Goal: Task Accomplishment & Management: Complete application form

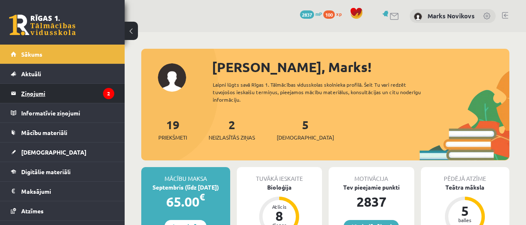
click at [34, 86] on legend "Ziņojumi 2" at bounding box center [67, 93] width 93 height 19
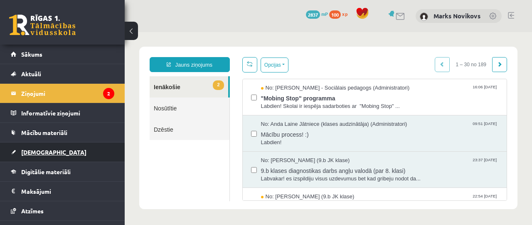
click at [56, 148] on link "[DEMOGRAPHIC_DATA]" at bounding box center [63, 151] width 104 height 19
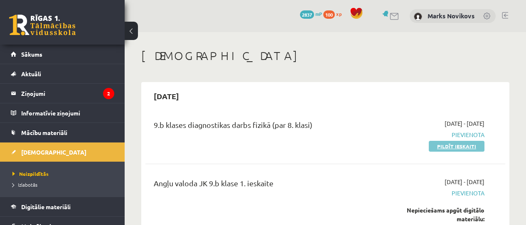
click at [439, 146] on link "Pildīt ieskaiti" at bounding box center [457, 146] width 56 height 11
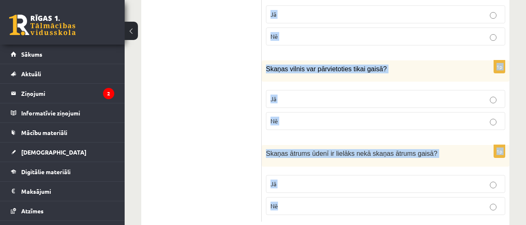
scroll to position [1482, 0]
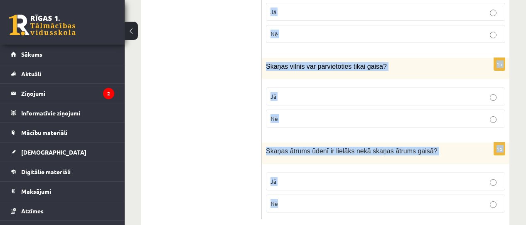
drag, startPoint x: 272, startPoint y: 25, endPoint x: 397, endPoint y: 209, distance: 222.1
copy form "Vai apgalvojums ir patiess? 1p Grafikā uz horizontālās ass atliek neatkarīgo li…"
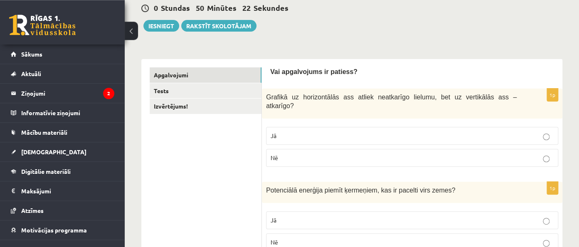
scroll to position [131, 0]
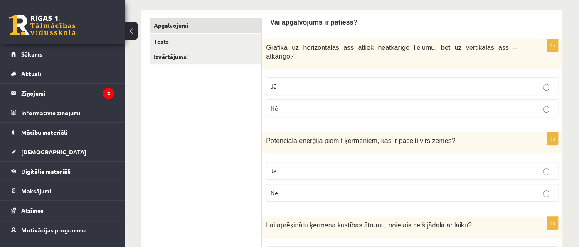
click at [295, 77] on label "Jā" at bounding box center [412, 86] width 292 height 18
click at [315, 166] on label "Jā" at bounding box center [412, 171] width 292 height 18
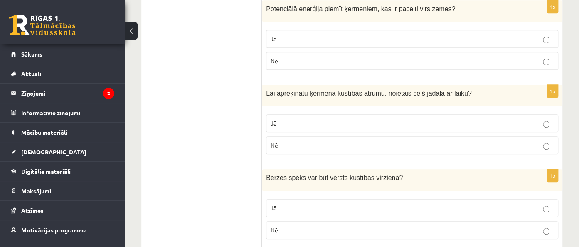
click at [324, 119] on label "Jā" at bounding box center [412, 123] width 292 height 18
click at [308, 224] on p "Nē" at bounding box center [412, 230] width 283 height 9
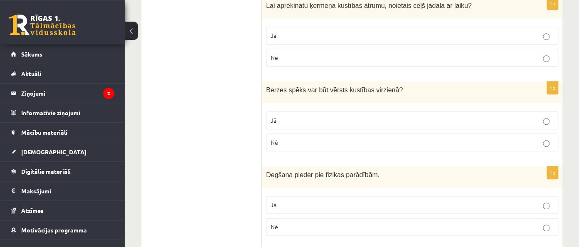
scroll to position [395, 0]
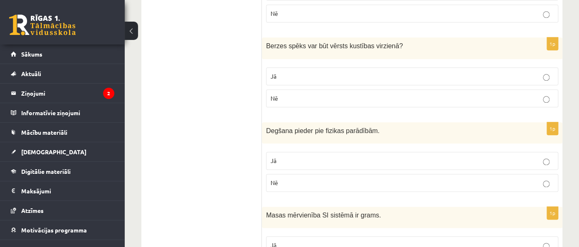
click at [331, 178] on label "Nē" at bounding box center [412, 183] width 292 height 18
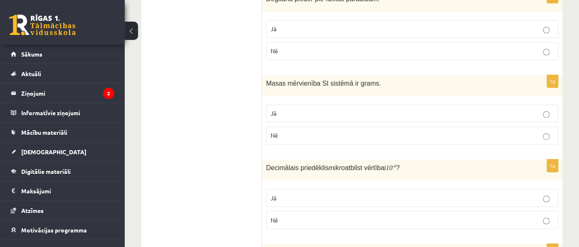
click at [326, 108] on label "Jā" at bounding box center [412, 113] width 292 height 18
click at [320, 193] on p "Jā" at bounding box center [412, 197] width 283 height 9
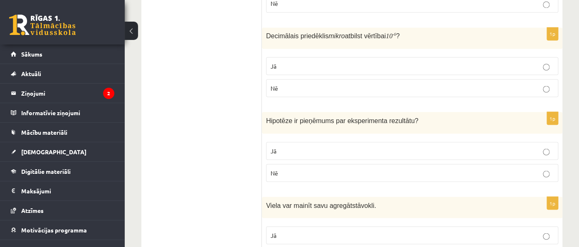
click at [316, 146] on p "Jā" at bounding box center [412, 150] width 283 height 9
click at [316, 224] on p "Jā" at bounding box center [412, 235] width 283 height 9
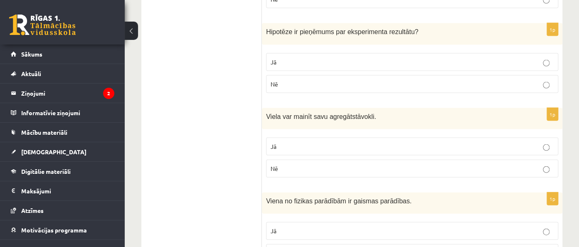
scroll to position [790, 0]
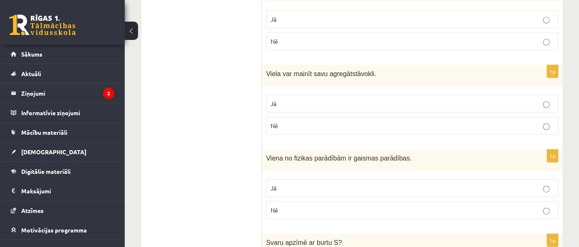
click at [331, 206] on p "Nē" at bounding box center [412, 210] width 283 height 9
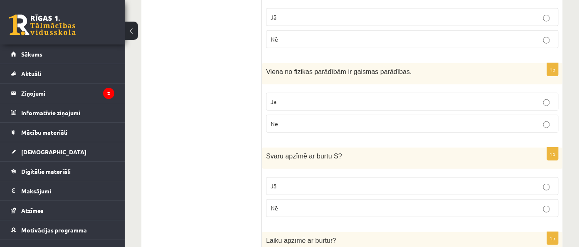
scroll to position [922, 0]
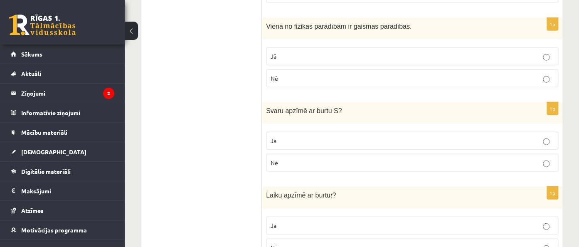
click at [294, 47] on label "Jā" at bounding box center [412, 56] width 292 height 18
click at [305, 74] on p "Nē" at bounding box center [412, 78] width 283 height 9
click at [322, 159] on fieldset "Jā Nē" at bounding box center [412, 151] width 292 height 47
click at [320, 158] on p "Nē" at bounding box center [412, 162] width 283 height 9
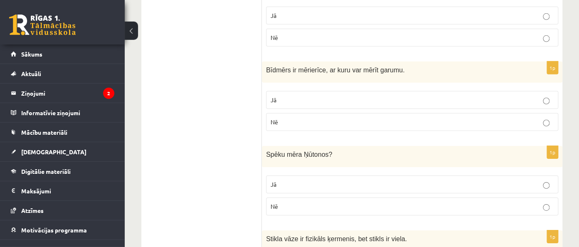
scroll to position [1186, 0]
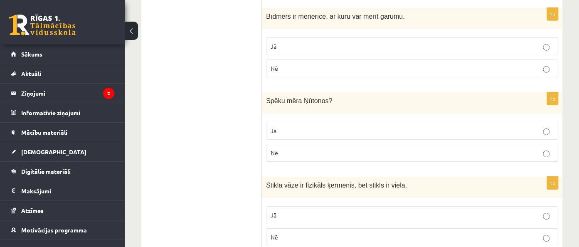
click at [310, 126] on p "Jā" at bounding box center [412, 130] width 283 height 9
click at [340, 211] on p "Jā" at bounding box center [412, 215] width 283 height 9
click at [334, 224] on label "Nē" at bounding box center [412, 237] width 292 height 18
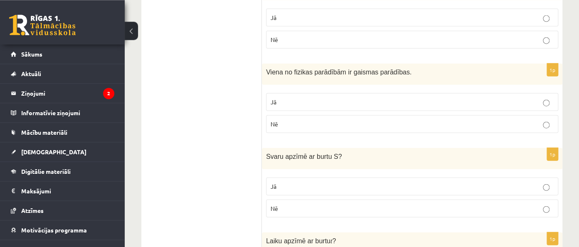
scroll to position [922, 0]
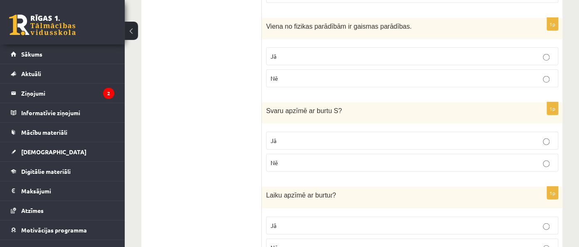
click at [368, 221] on p "Jā" at bounding box center [412, 225] width 283 height 9
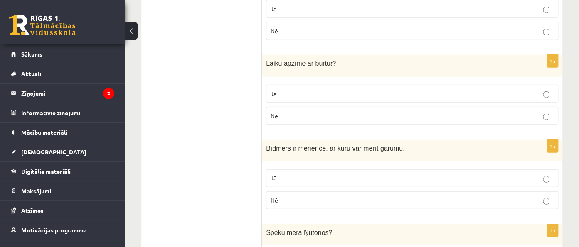
click at [354, 174] on p "Jā" at bounding box center [412, 178] width 283 height 9
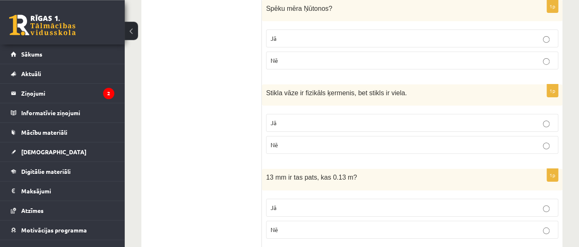
scroll to position [1317, 0]
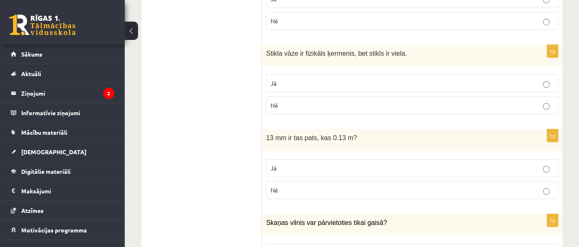
click at [317, 74] on label "Jā" at bounding box center [412, 83] width 292 height 18
click at [322, 186] on p "Nē" at bounding box center [412, 190] width 283 height 9
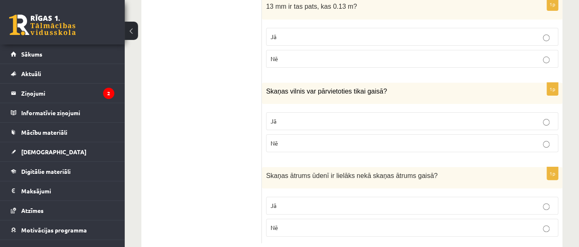
click at [338, 134] on label "Nē" at bounding box center [412, 143] width 292 height 18
click at [317, 201] on p "Jā" at bounding box center [412, 205] width 283 height 9
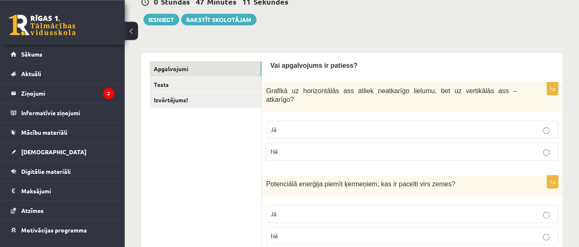
scroll to position [0, 0]
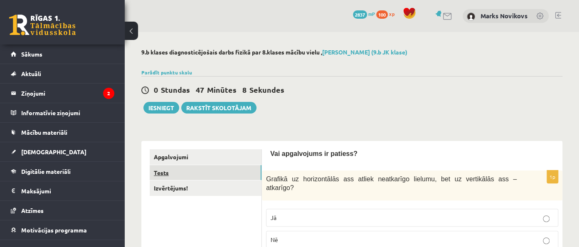
click at [205, 170] on link "Tests" at bounding box center [206, 172] width 112 height 15
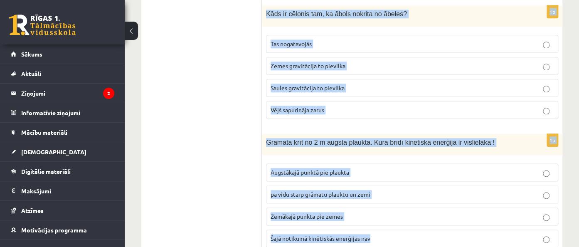
scroll to position [1857, 0]
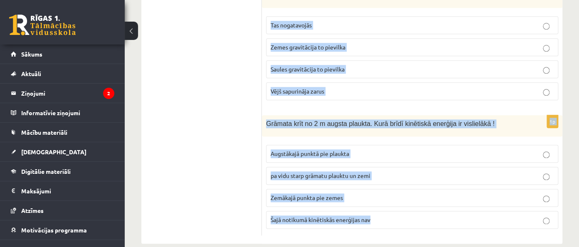
drag, startPoint x: 264, startPoint y: 161, endPoint x: 448, endPoint y: 237, distance: 199.2
copy form "a = m F a = m F 1p Atkarīgais lielums ir tas… kuru maina eksperimenta veicējs k…"
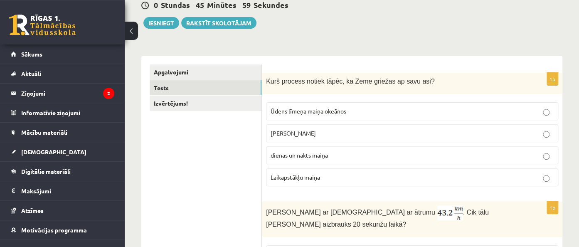
scroll to position [131, 0]
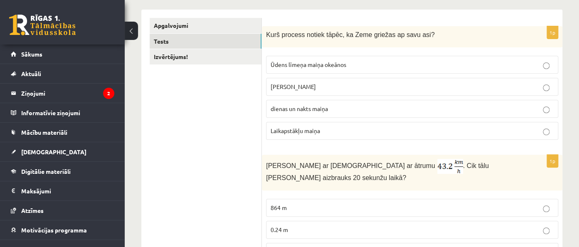
click at [377, 131] on p "Laikapstākļu maiņa" at bounding box center [412, 130] width 283 height 9
click at [307, 109] on span "dienas un nakts maiņa" at bounding box center [299, 108] width 57 height 7
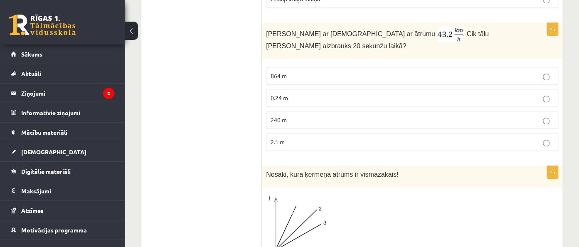
scroll to position [395, 0]
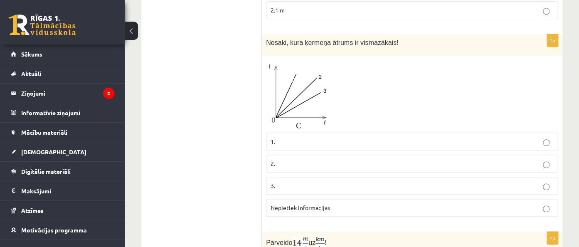
click at [303, 144] on label "1." at bounding box center [412, 142] width 292 height 18
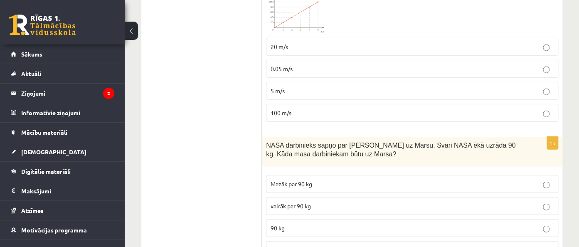
scroll to position [1054, 0]
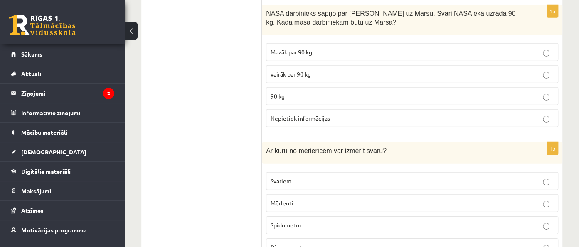
click at [304, 50] on span "Mazāk par 90 kg" at bounding box center [292, 51] width 42 height 7
click at [335, 177] on p "Svariem" at bounding box center [412, 181] width 283 height 9
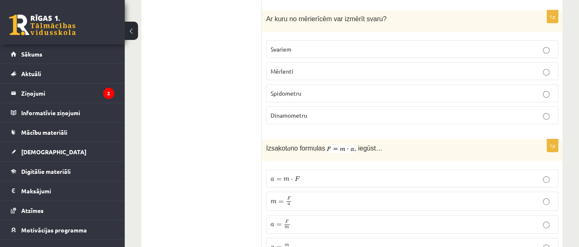
scroll to position [1317, 0]
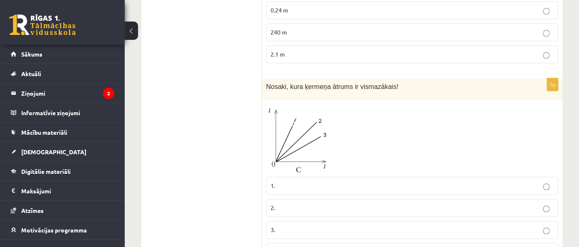
scroll to position [527, 0]
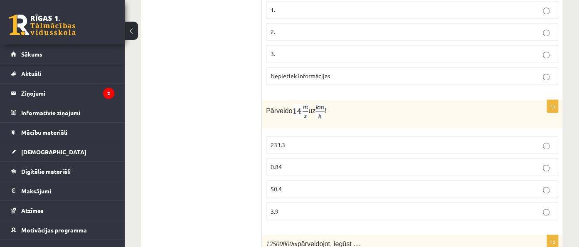
click at [313, 75] on span "Nepietiek informācijas" at bounding box center [300, 75] width 59 height 7
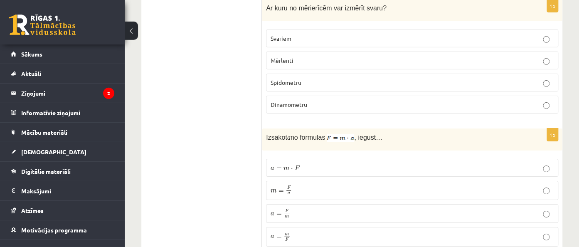
scroll to position [1581, 0]
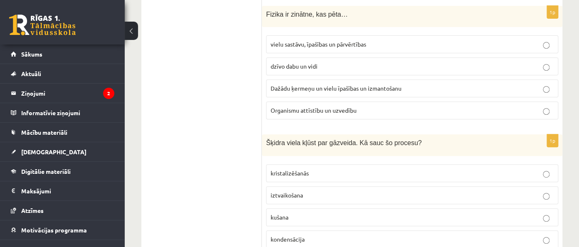
click at [299, 191] on span "iztvaikošana" at bounding box center [287, 194] width 32 height 7
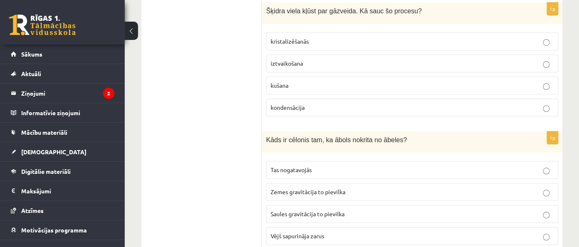
click at [321, 188] on span "Zemes gravitācija to pievilka" at bounding box center [308, 191] width 75 height 7
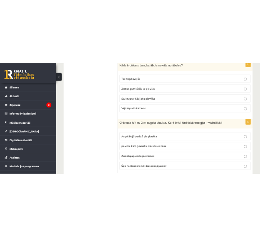
scroll to position [1857, 0]
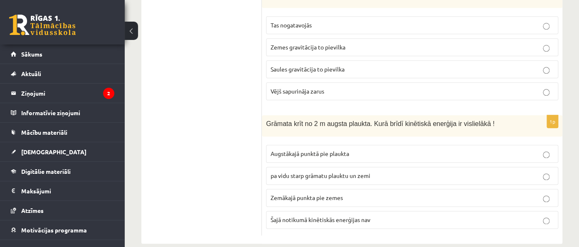
click at [321, 193] on p "Zemākajā punkta pie zemes" at bounding box center [412, 197] width 283 height 9
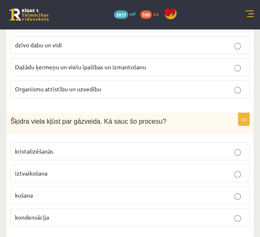
scroll to position [1624, 0]
click at [82, 64] on span "Dažādu ķermeņu un vielu īpašības un izmantošanu" at bounding box center [80, 67] width 131 height 7
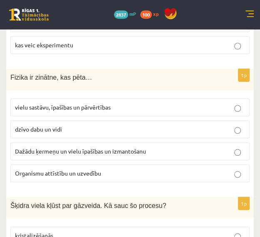
scroll to position [1492, 0]
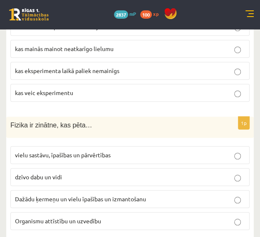
click at [76, 45] on span "kas mainās mainot neatkarīgo lielumu" at bounding box center [64, 48] width 99 height 7
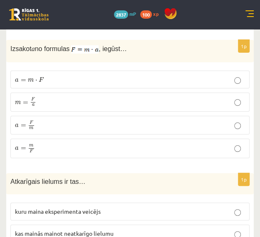
scroll to position [1360, 0]
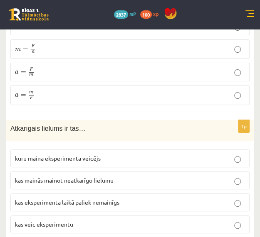
click at [32, 74] on span "m" at bounding box center [31, 75] width 4 height 2
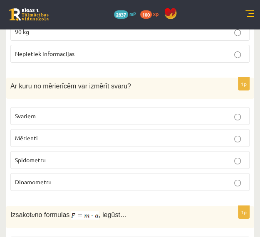
scroll to position [1097, 0]
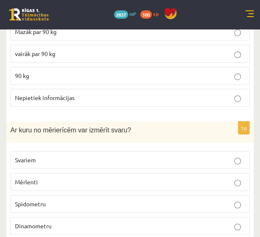
click at [116, 76] on label "90 kg" at bounding box center [129, 76] width 239 height 18
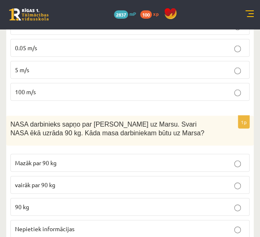
scroll to position [833, 0]
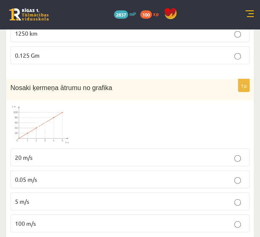
click at [61, 120] on img at bounding box center [41, 125] width 62 height 40
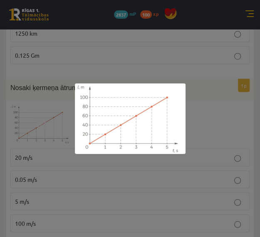
click at [26, 150] on div at bounding box center [130, 118] width 260 height 237
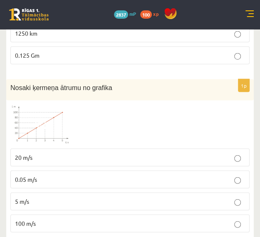
click at [26, 153] on p "20 m/s" at bounding box center [130, 157] width 230 height 9
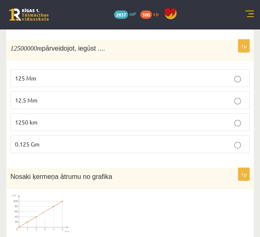
scroll to position [702, 0]
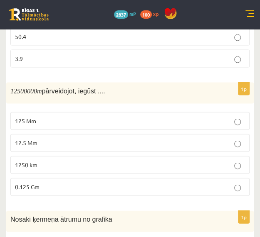
click at [89, 139] on p "12.5 Mm" at bounding box center [130, 143] width 230 height 9
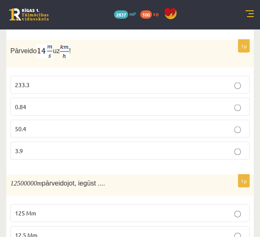
scroll to position [570, 0]
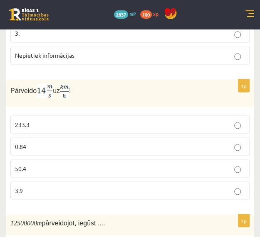
drag, startPoint x: 10, startPoint y: 87, endPoint x: 68, endPoint y: 95, distance: 59.2
click at [77, 96] on div "Pārveido uz !" at bounding box center [129, 93] width 247 height 28
copy span "Pārveido uz !"
click at [94, 107] on div "1p Pārveido uz ! 233.3 0.84 50.4 3.9" at bounding box center [129, 142] width 247 height 127
click at [68, 168] on p "50.4" at bounding box center [130, 168] width 230 height 9
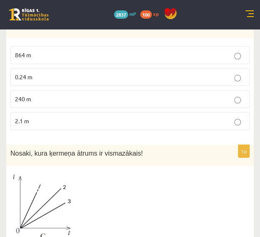
scroll to position [175, 0]
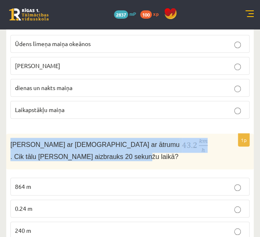
drag, startPoint x: 10, startPoint y: 142, endPoint x: 161, endPoint y: 156, distance: 151.6
click at [155, 160] on div "Anna brauc ar skrituļslidām ar ātrumu . Cik tālu Anna aizbrauks 20 sekunžu laik…" at bounding box center [129, 152] width 247 height 36
copy span "Anna brauc ar skrituļslidām ar ātrumu . Cik tālu Anna aizbrauks 20 sekunžu laik…"
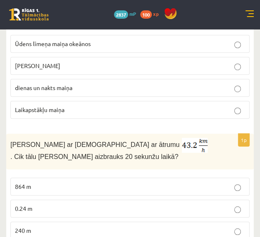
click at [145, 159] on p "Anna brauc ar skrituļslidām ar ātrumu . Cik tālu Anna aizbrauks 20 sekunžu laik…" at bounding box center [109, 149] width 198 height 23
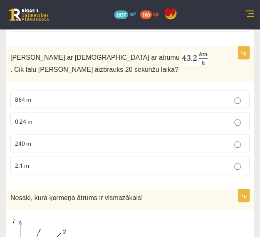
scroll to position [306, 0]
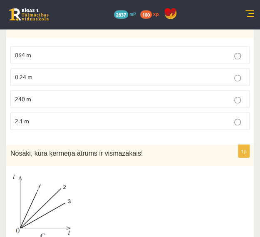
click at [116, 95] on p "240 m" at bounding box center [130, 99] width 230 height 9
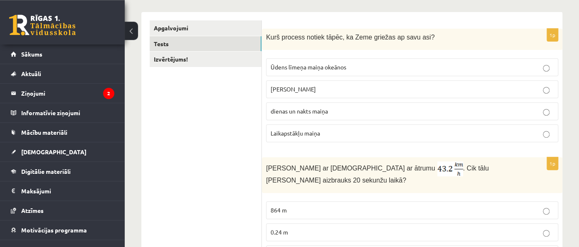
scroll to position [13, 0]
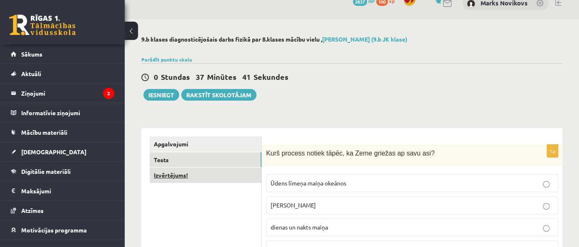
click at [199, 173] on link "Izvērtējums!" at bounding box center [206, 175] width 112 height 15
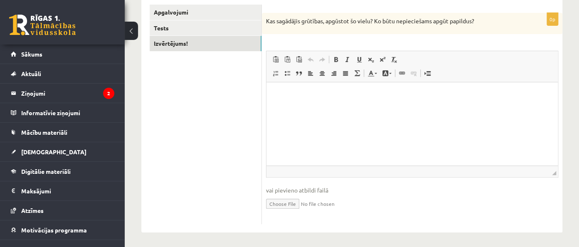
scroll to position [0, 0]
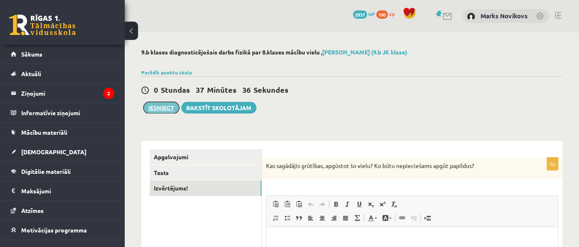
click at [155, 104] on button "Iesniegt" at bounding box center [161, 108] width 36 height 12
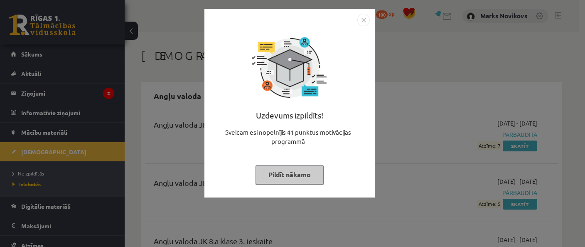
click at [296, 181] on button "Pildīt nākamo" at bounding box center [290, 174] width 68 height 19
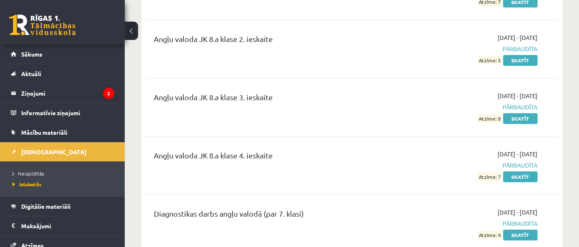
scroll to position [263, 0]
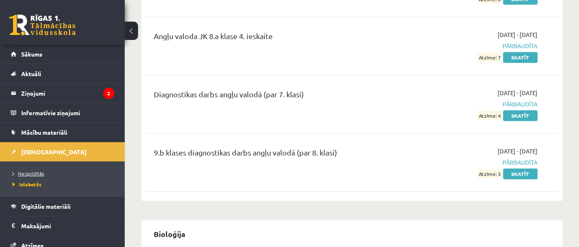
click at [22, 172] on span "Neizpildītās" at bounding box center [28, 173] width 32 height 7
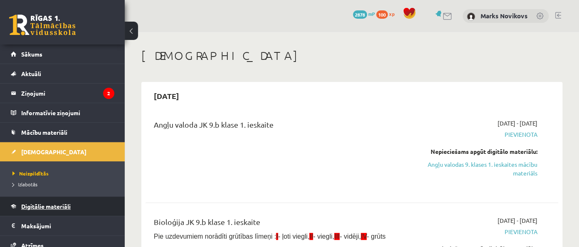
scroll to position [65, 0]
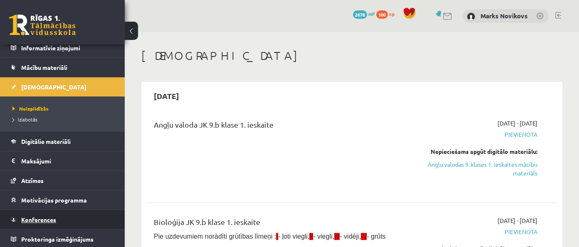
click at [62, 216] on link "Konferences" at bounding box center [63, 219] width 104 height 19
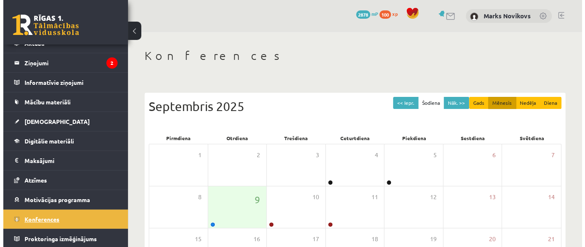
scroll to position [30, 0]
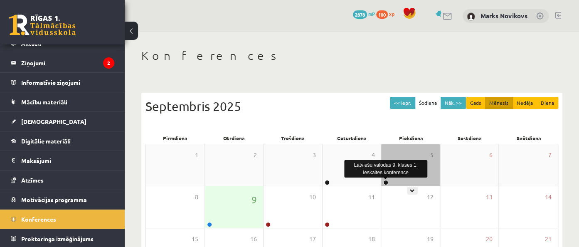
click at [387, 183] on link at bounding box center [385, 182] width 5 height 5
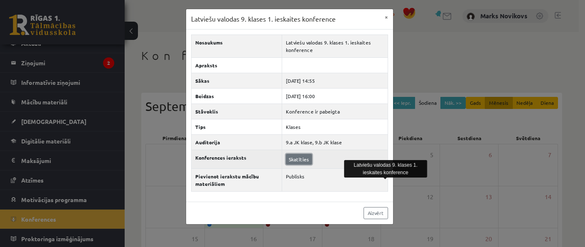
click at [302, 157] on link "Skatīties" at bounding box center [299, 159] width 26 height 11
